Goal: Task Accomplishment & Management: Use online tool/utility

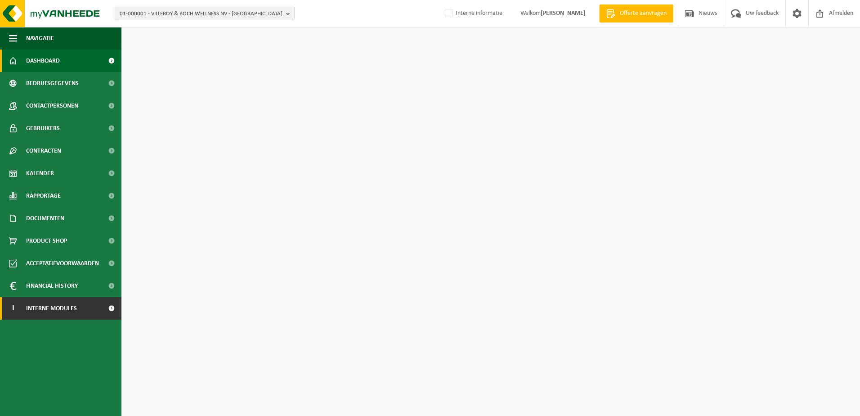
click at [45, 307] on span "Interne modules" at bounding box center [51, 308] width 51 height 22
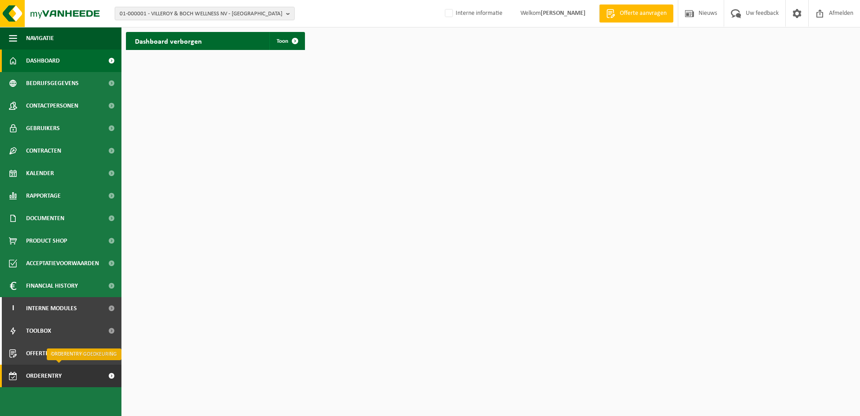
drag, startPoint x: 56, startPoint y: 377, endPoint x: 114, endPoint y: 370, distance: 58.4
click at [56, 376] on span "Orderentry Goedkeuring" at bounding box center [64, 375] width 76 height 22
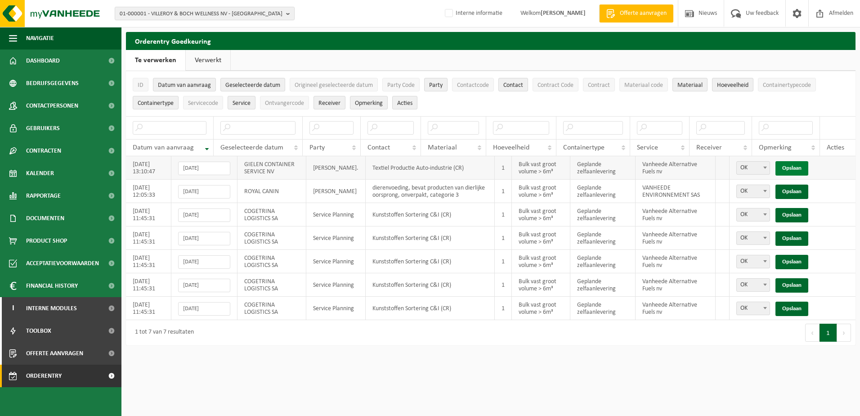
click at [793, 166] on link "Opslaan" at bounding box center [792, 168] width 33 height 14
